Goal: Task Accomplishment & Management: Manage account settings

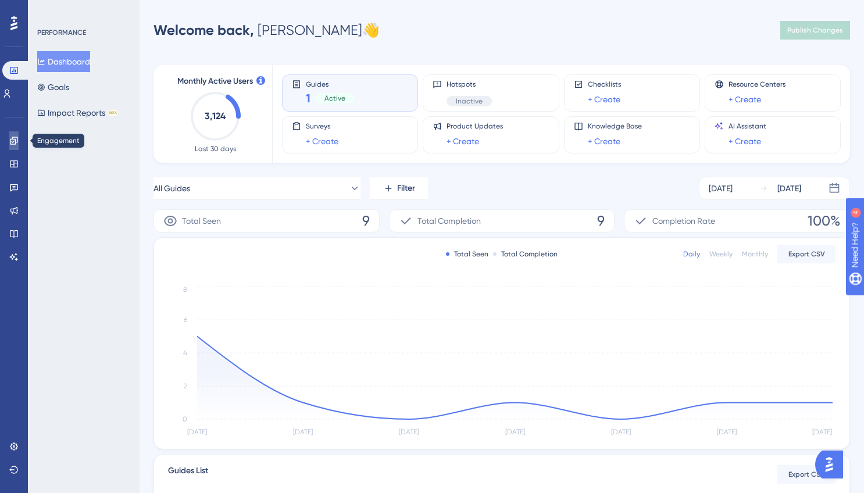
click at [16, 142] on icon at bounding box center [14, 141] width 8 height 8
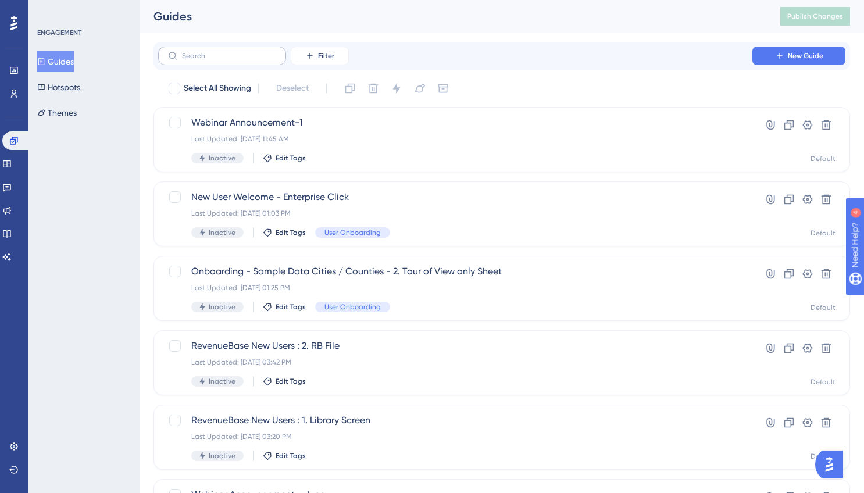
click at [194, 49] on label at bounding box center [222, 56] width 128 height 19
click at [194, 52] on input "text" at bounding box center [229, 56] width 94 height 8
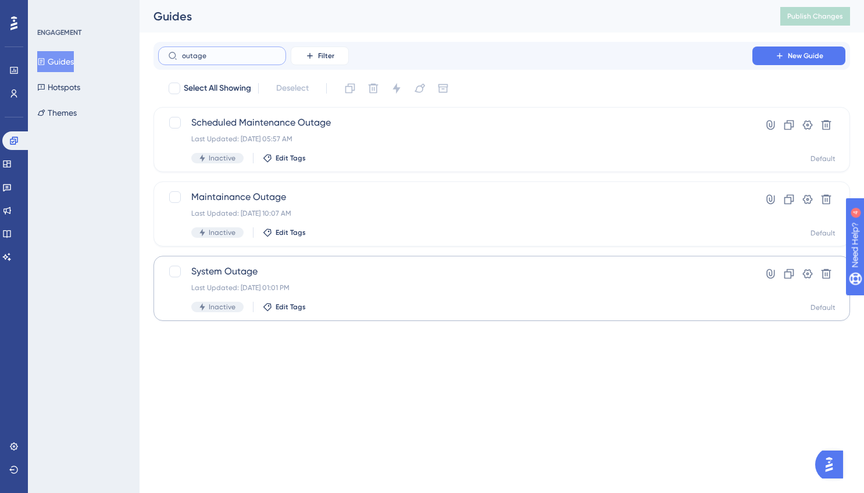
type input "outage"
click at [222, 272] on span "System Outage" at bounding box center [455, 272] width 528 height 14
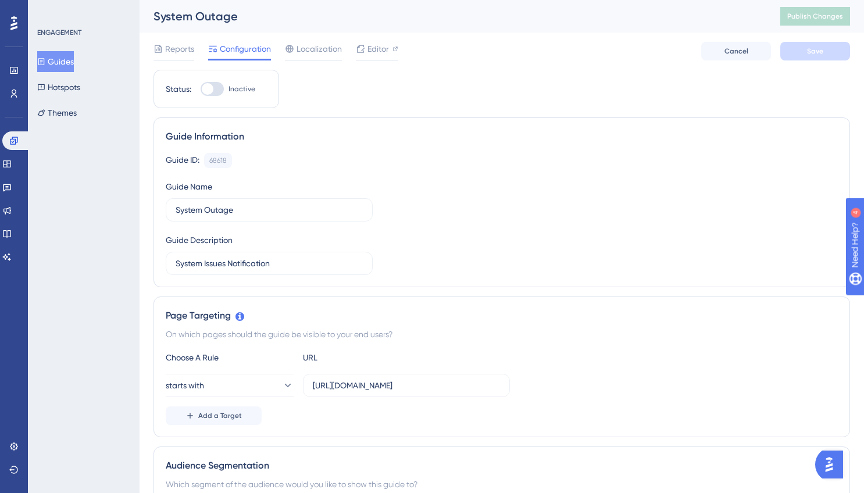
click at [210, 95] on div at bounding box center [212, 89] width 23 height 14
click at [201, 90] on input "Inactive" at bounding box center [200, 89] width 1 height 1
click at [372, 56] on div "Editor" at bounding box center [377, 51] width 42 height 19
click at [800, 49] on button "Save" at bounding box center [815, 51] width 70 height 19
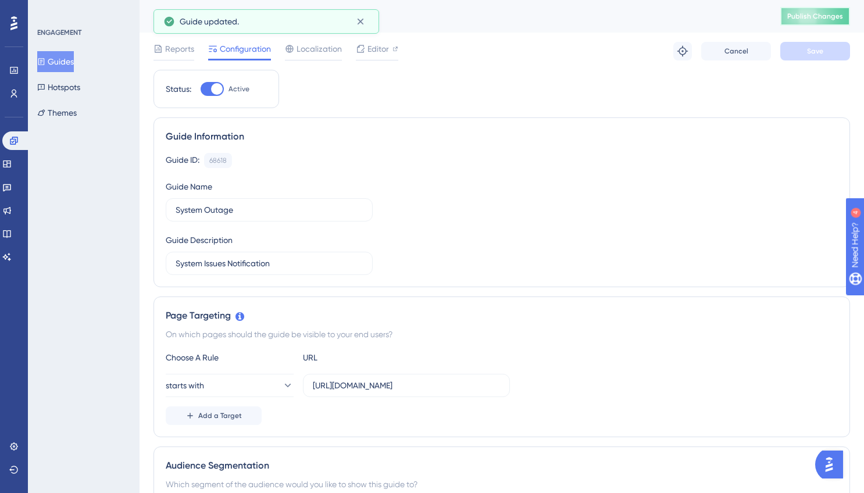
click at [815, 18] on span "Publish Changes" at bounding box center [815, 16] width 56 height 9
click at [202, 83] on div at bounding box center [212, 89] width 23 height 14
click at [201, 89] on input "Active" at bounding box center [200, 89] width 1 height 1
checkbox input "false"
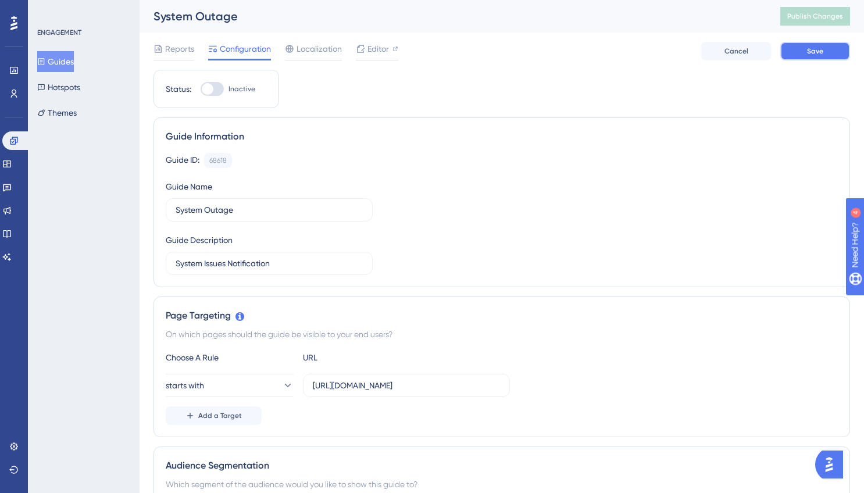
click at [805, 52] on button "Save" at bounding box center [815, 51] width 70 height 19
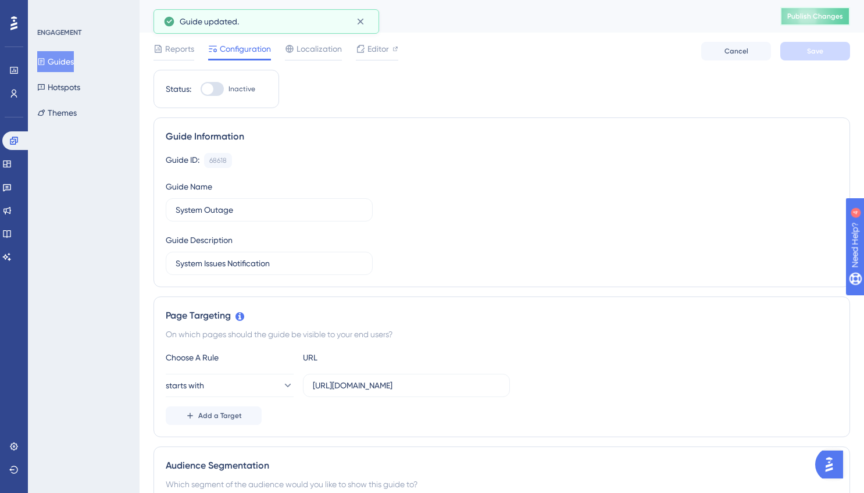
click at [812, 16] on span "Publish Changes" at bounding box center [815, 16] width 56 height 9
